Goal: Task Accomplishment & Management: Complete application form

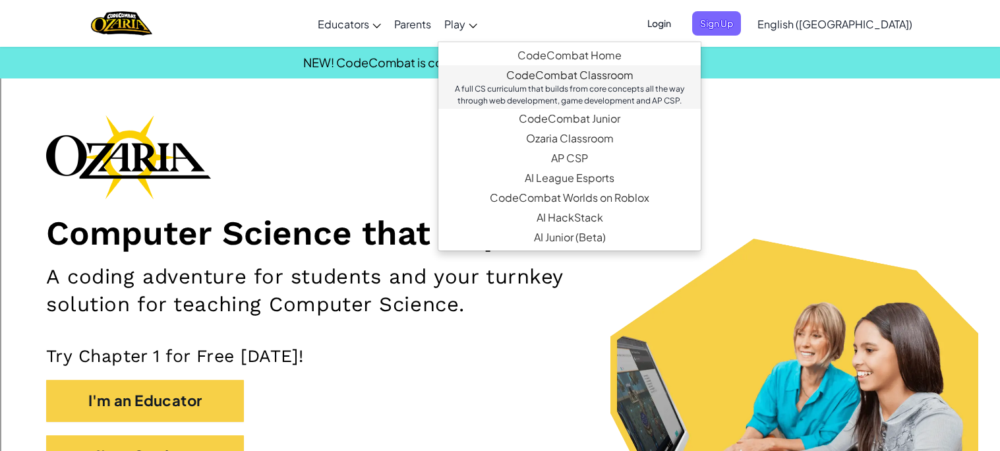
click at [569, 77] on link "CodeCombat Classroom A full CS curriculum that builds from core concepts all th…" at bounding box center [569, 87] width 262 height 44
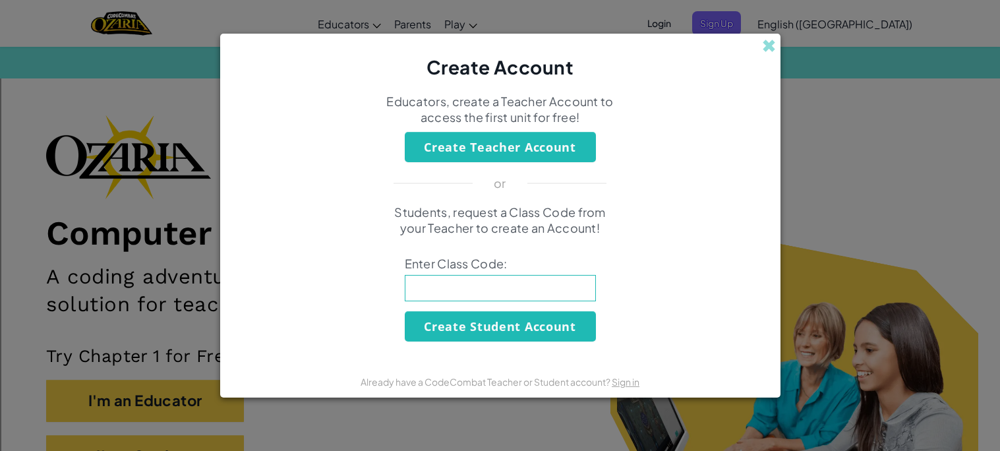
click at [474, 293] on input at bounding box center [500, 288] width 191 height 26
type input "c"
type input "CatGateHide"
click at [564, 332] on button "Create Student Account" at bounding box center [500, 326] width 191 height 30
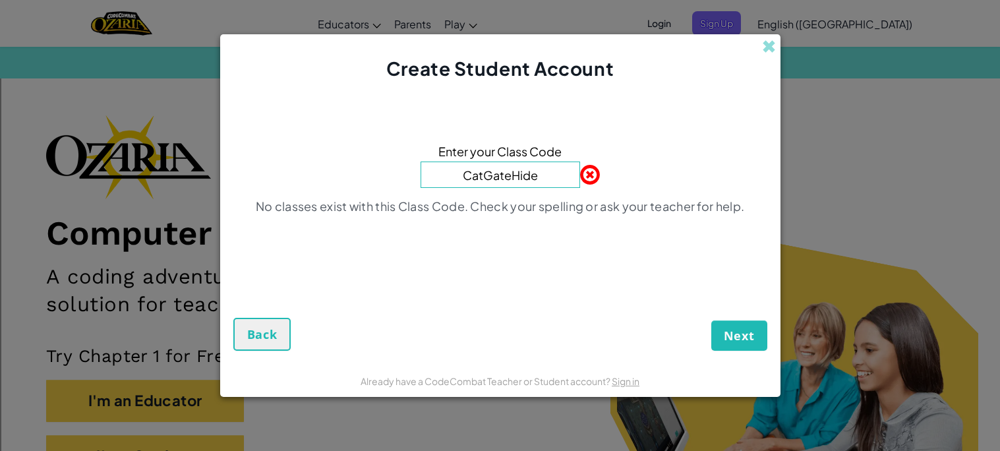
click at [554, 171] on input "CatGateHide" at bounding box center [501, 175] width 160 height 26
click at [558, 182] on input "CatGateHide" at bounding box center [501, 175] width 160 height 26
drag, startPoint x: 558, startPoint y: 182, endPoint x: 479, endPoint y: 175, distance: 78.8
click at [479, 175] on input "CatGateHide" at bounding box center [501, 175] width 160 height 26
type input "C"
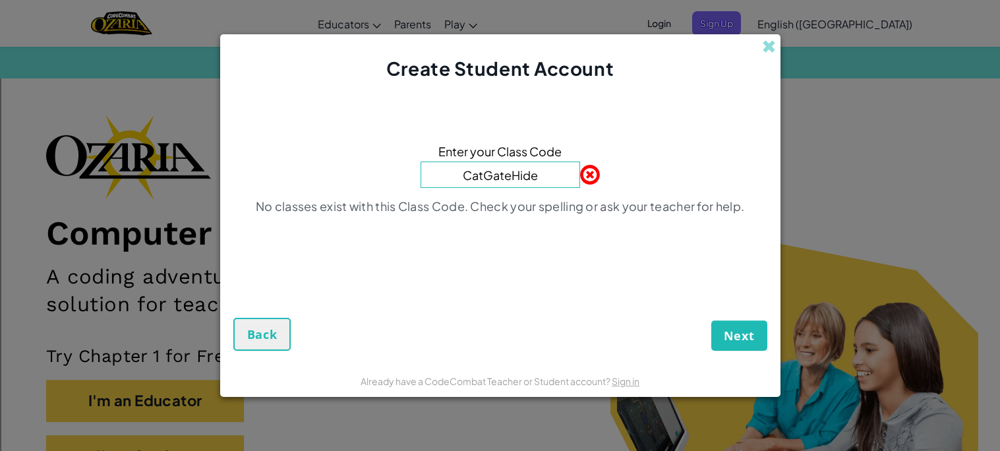
click at [480, 174] on input "CatGateHide" at bounding box center [501, 175] width 160 height 26
click at [514, 178] on input "Cat GateHide" at bounding box center [501, 175] width 160 height 26
click at [485, 175] on input "Cat GateHide" at bounding box center [501, 175] width 160 height 26
click at [738, 336] on span "Next" at bounding box center [739, 336] width 31 height 16
click at [752, 340] on span "Next" at bounding box center [739, 336] width 31 height 16
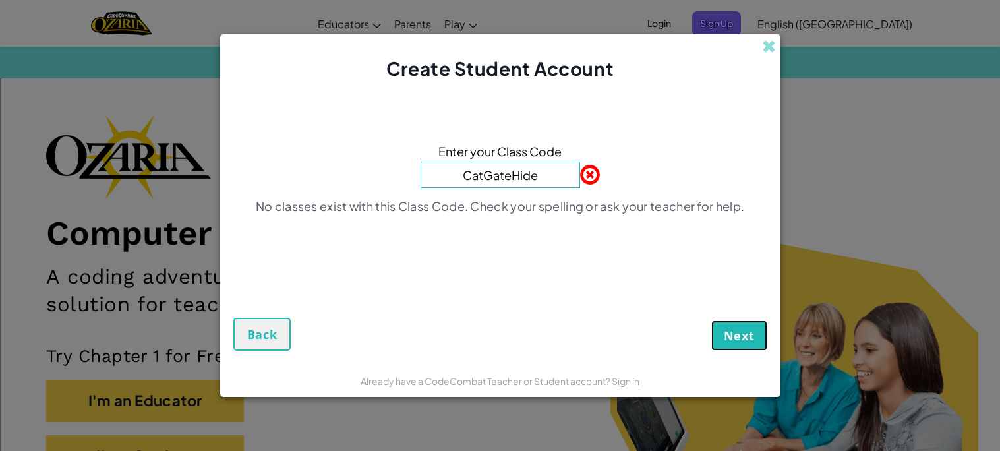
click at [741, 332] on span "Next" at bounding box center [739, 336] width 31 height 16
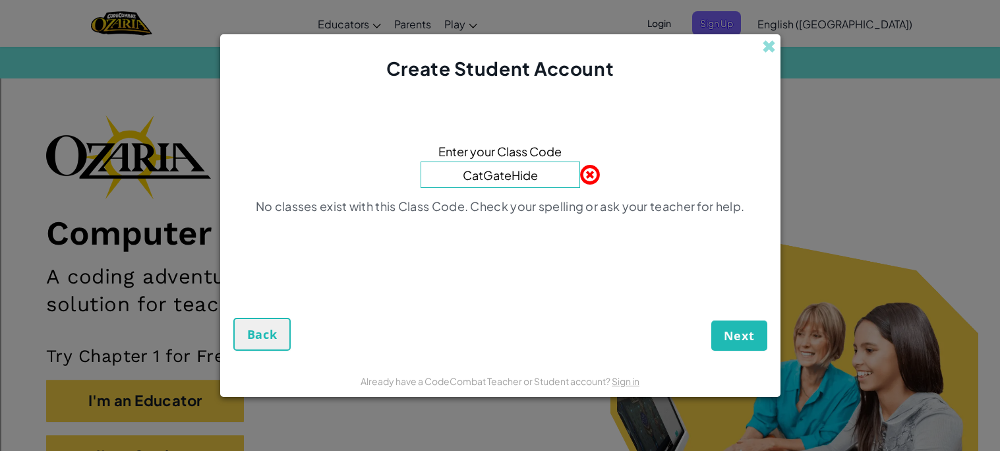
click at [551, 182] on input "CatGateHide" at bounding box center [501, 175] width 160 height 26
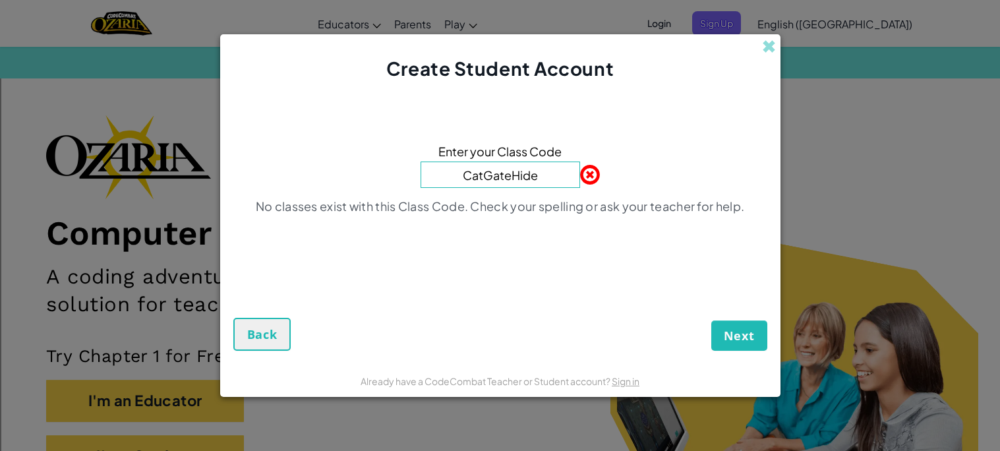
click at [551, 182] on input "CatGateHide" at bounding box center [501, 175] width 160 height 26
drag, startPoint x: 541, startPoint y: 178, endPoint x: 463, endPoint y: 174, distance: 77.9
click at [463, 174] on input "CatGateHide" at bounding box center [501, 175] width 160 height 26
click at [580, 173] on span at bounding box center [580, 175] width 0 height 26
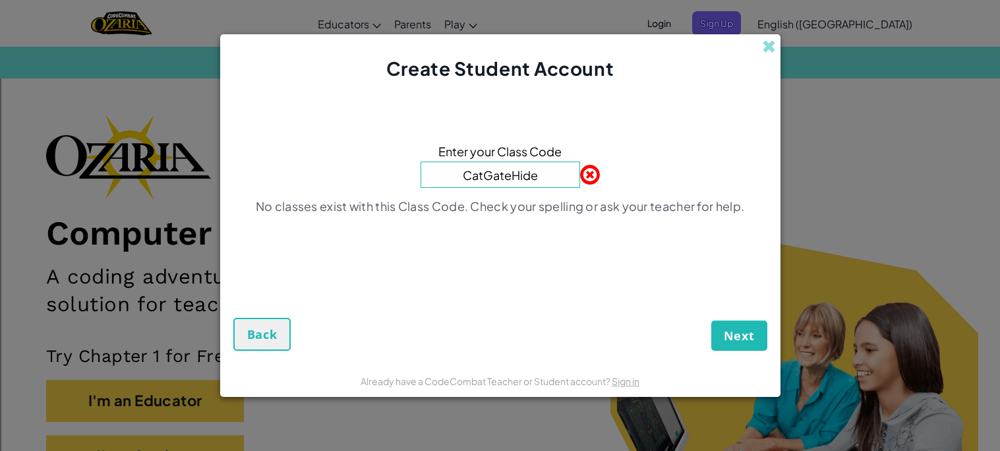
click at [580, 173] on span at bounding box center [580, 175] width 0 height 26
click at [553, 175] on input "CatGateHide" at bounding box center [501, 175] width 160 height 26
type input "C"
click at [243, 327] on button "Back" at bounding box center [262, 334] width 58 height 33
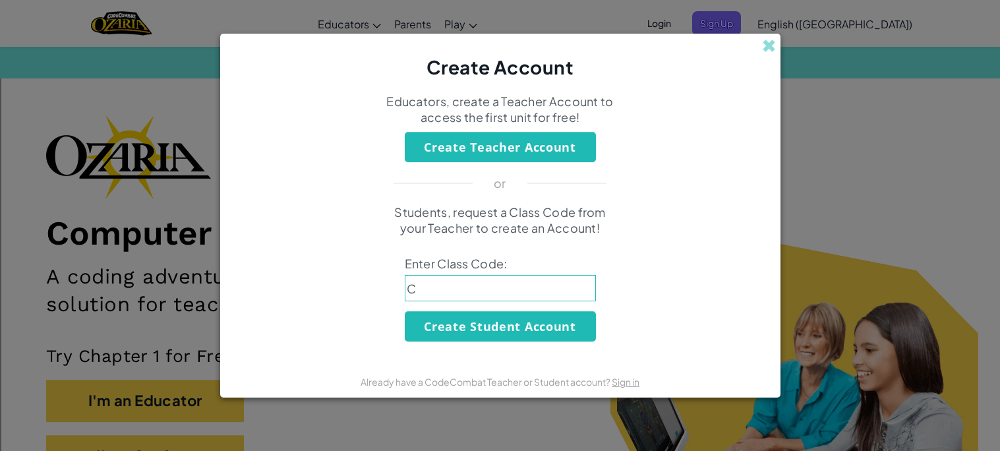
click at [437, 291] on input "C" at bounding box center [500, 288] width 191 height 26
paste input "CatGateHide"
type input "CatGateHide"
click at [475, 332] on button "Create Student Account" at bounding box center [500, 326] width 191 height 30
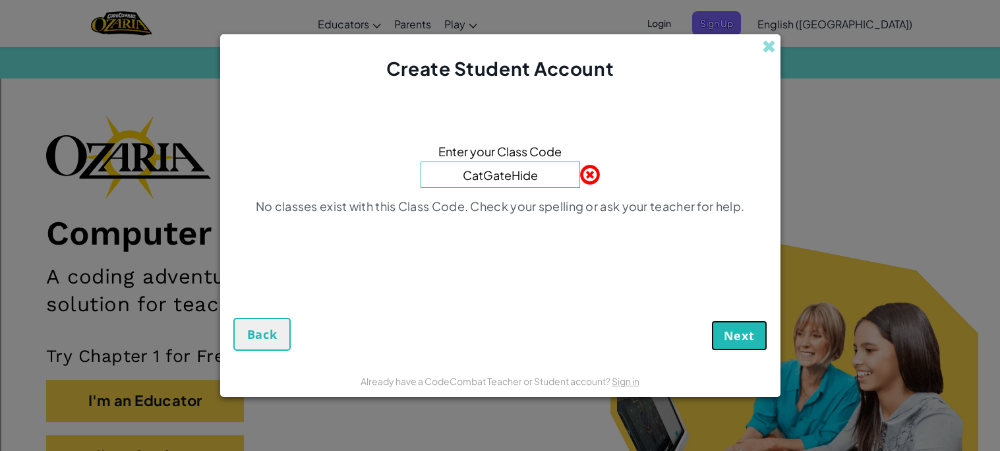
click at [729, 328] on span "Next" at bounding box center [739, 336] width 31 height 16
click at [580, 178] on span at bounding box center [580, 175] width 0 height 26
click at [253, 344] on button "Back" at bounding box center [262, 334] width 58 height 33
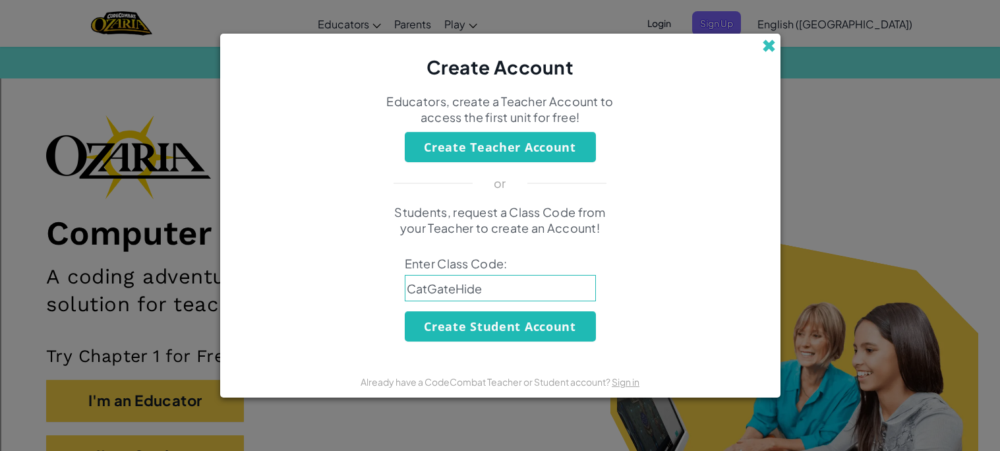
click at [768, 44] on span at bounding box center [769, 46] width 14 height 14
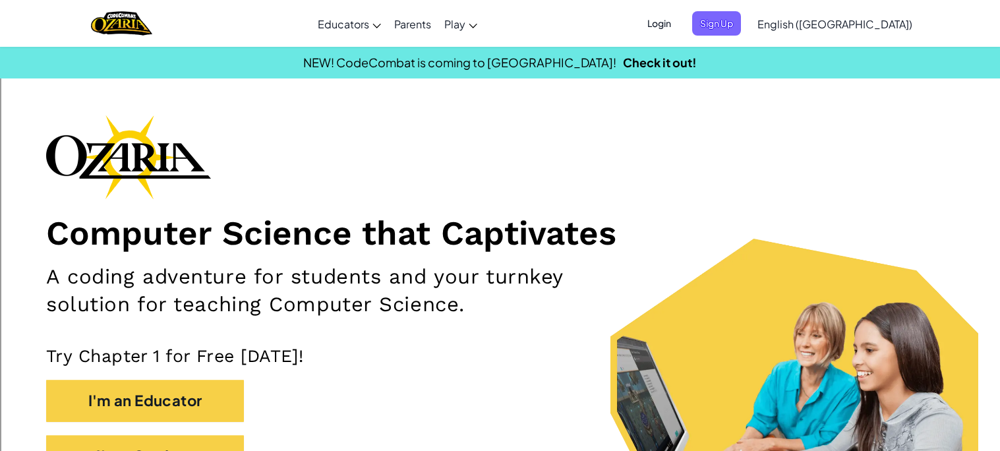
click at [679, 24] on span "Login" at bounding box center [660, 23] width 40 height 24
